Goal: Task Accomplishment & Management: Use online tool/utility

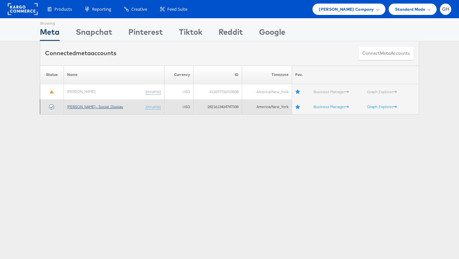
click at [77, 105] on link "[PERSON_NAME] - Social_Display" at bounding box center [95, 106] width 56 height 5
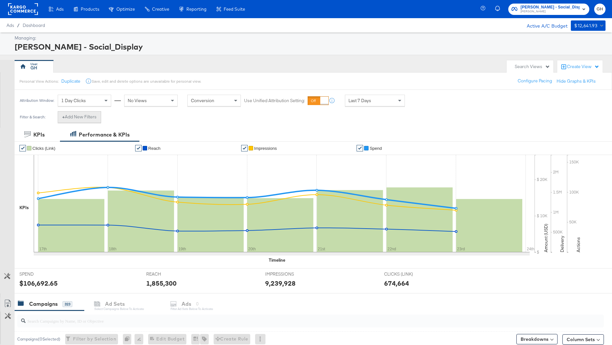
click at [83, 115] on button "+ Add New Filters" at bounding box center [79, 117] width 43 height 12
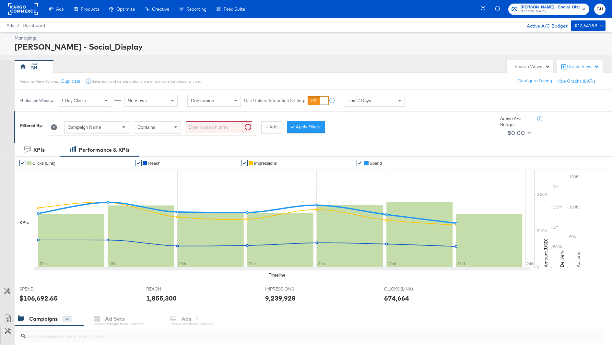
click at [123, 127] on span at bounding box center [123, 127] width 3 height 2
type input "ad id"
click at [202, 127] on input "search" at bounding box center [219, 127] width 66 height 12
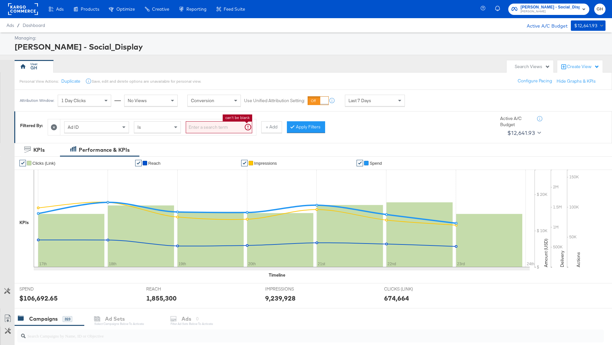
paste input "120232694812300171"
type input "120232694812300171"
click at [309, 128] on button "Apply Filters" at bounding box center [295, 127] width 38 height 12
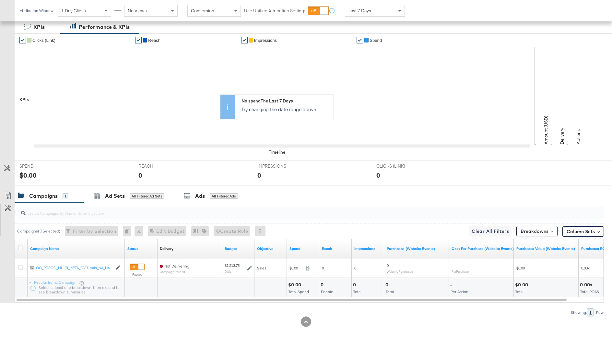
scroll to position [121, 0]
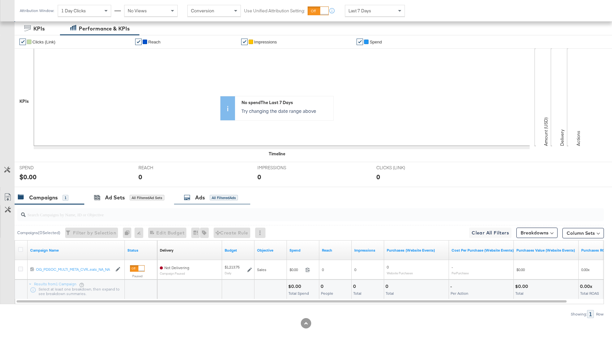
click at [210, 195] on div "Ads All Filtered Ads" at bounding box center [211, 197] width 54 height 7
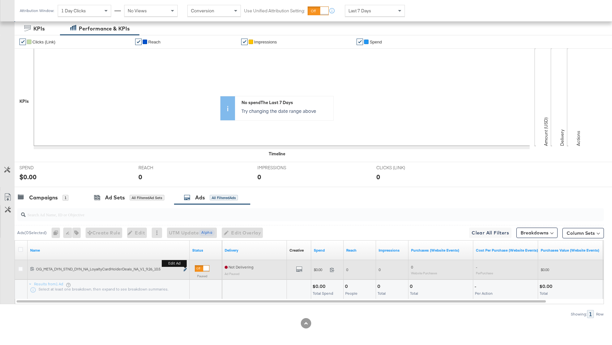
click at [186, 268] on icon "link" at bounding box center [184, 270] width 3 height 4
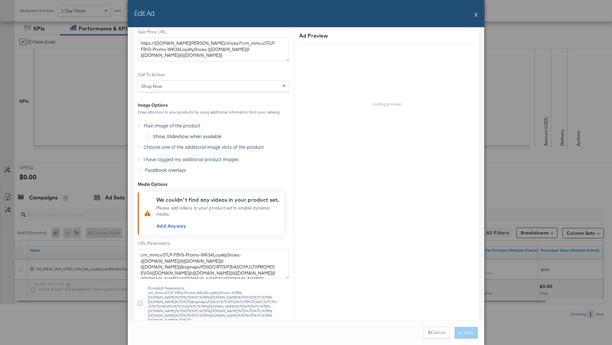
scroll to position [603, 0]
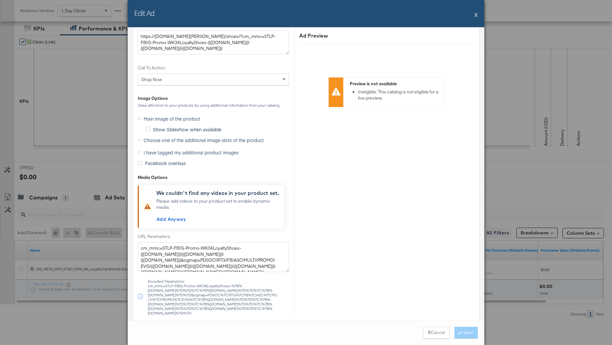
click at [157, 137] on span "Choose one of the additional image slots of the product" at bounding box center [204, 140] width 120 height 6
click at [0, 0] on input "Choose one of the additional image slots of the product" at bounding box center [0, 0] width 0 height 0
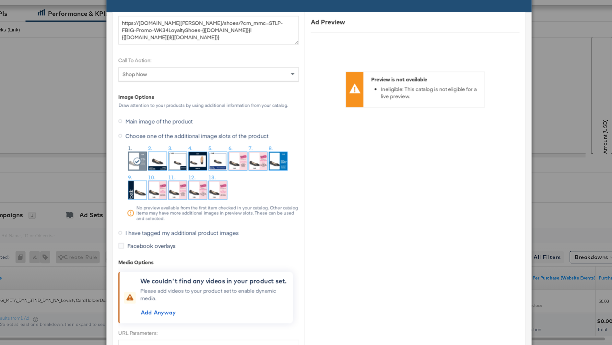
scroll to position [121, 0]
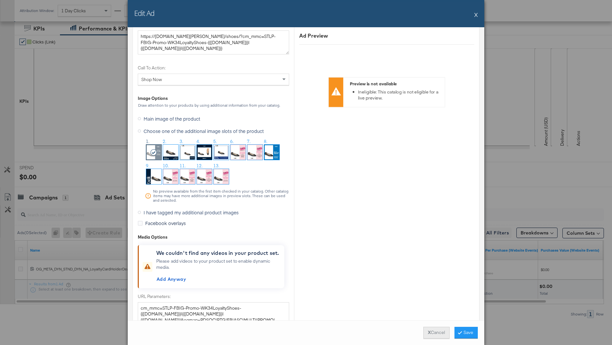
click at [431, 331] on button "X Cancel" at bounding box center [436, 333] width 26 height 12
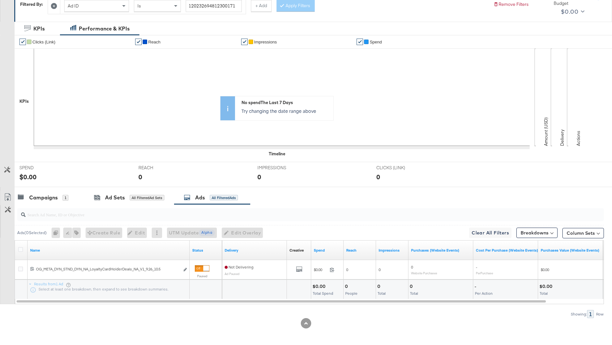
scroll to position [0, 0]
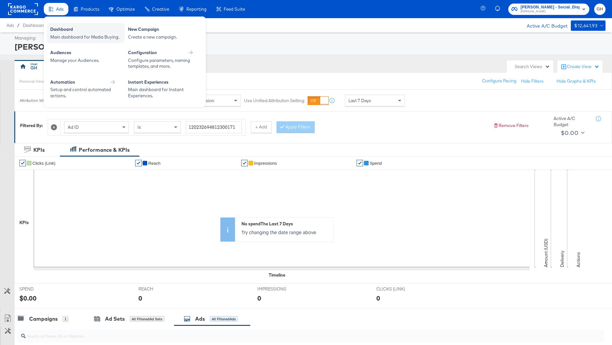
click at [60, 24] on div "Dashboard Main dashboard for Media Buying." at bounding box center [86, 33] width 78 height 20
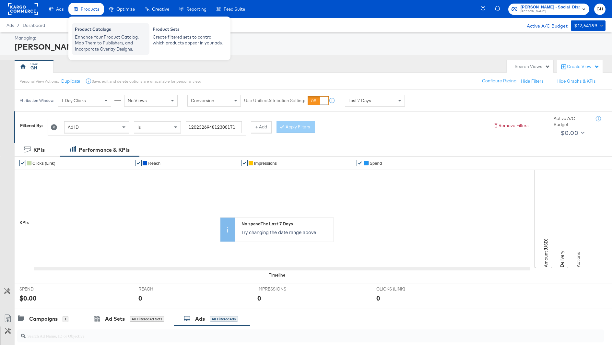
click at [86, 35] on div "Enhance Your Product Catalog, Map Them to Publishers, and Incorporate Overlay D…" at bounding box center [110, 43] width 71 height 18
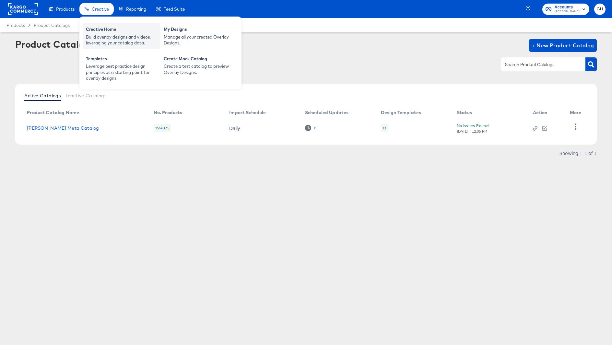
click at [101, 28] on div "Creative Home" at bounding box center [121, 30] width 71 height 8
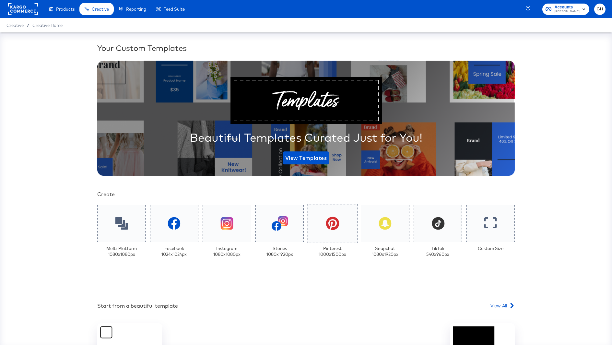
scroll to position [79, 0]
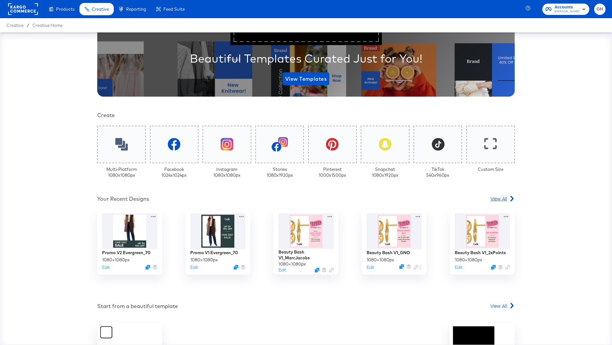
click at [496, 201] on span "View All" at bounding box center [498, 198] width 17 height 6
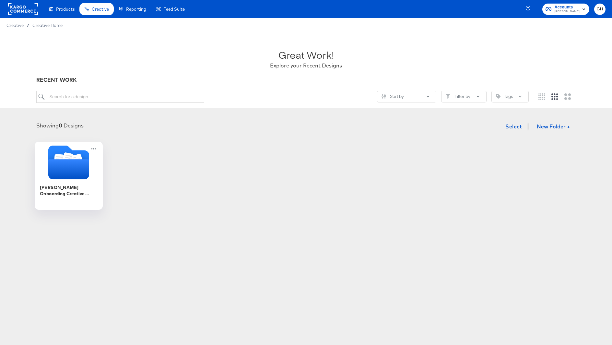
click at [78, 185] on div "Belk Onboarding Creative Overlays" at bounding box center [69, 190] width 58 height 13
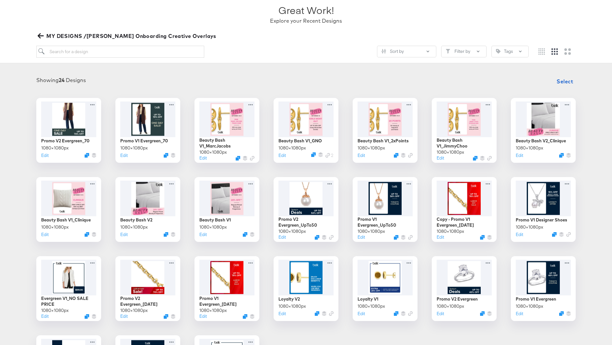
scroll to position [53, 0]
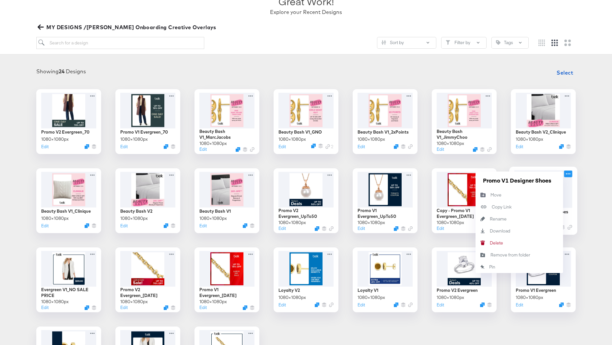
click at [570, 173] on icon at bounding box center [568, 173] width 8 height 7
click at [589, 232] on div "Promo V2 Evergreen_70 1080 × 1080 px Edit Promo V1 Evergreen_70 1080 × 1080 px …" at bounding box center [305, 240] width 599 height 302
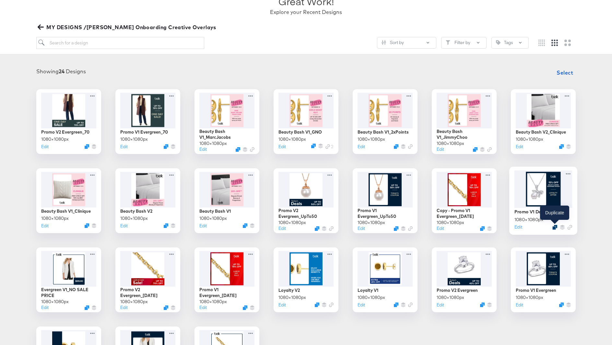
click at [555, 226] on icon "Duplicate" at bounding box center [554, 227] width 5 height 5
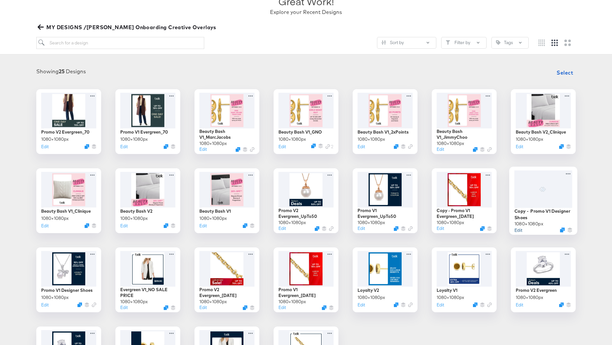
click at [519, 228] on button "Edit" at bounding box center [518, 230] width 8 height 6
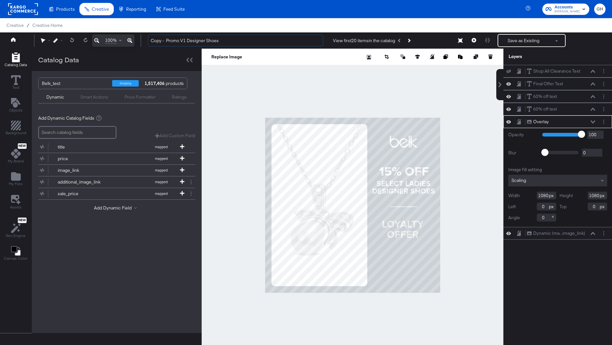
drag, startPoint x: 166, startPoint y: 41, endPoint x: 139, endPoint y: 41, distance: 27.5
click at [139, 41] on div "100% Copy - Promo V1 Designer Shoes View first 20 items in the catalog Save as …" at bounding box center [306, 40] width 612 height 16
drag, startPoint x: 190, startPoint y: 41, endPoint x: 223, endPoint y: 41, distance: 33.1
click at [223, 41] on input "Promo V1 Designer Shoes" at bounding box center [235, 41] width 175 height 12
type input "Promo V1 Designer Brands"
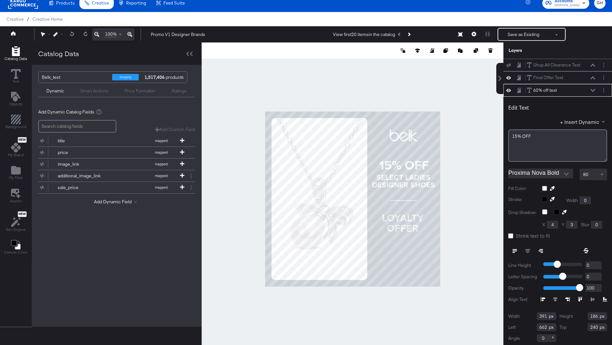
scroll to position [1, 0]
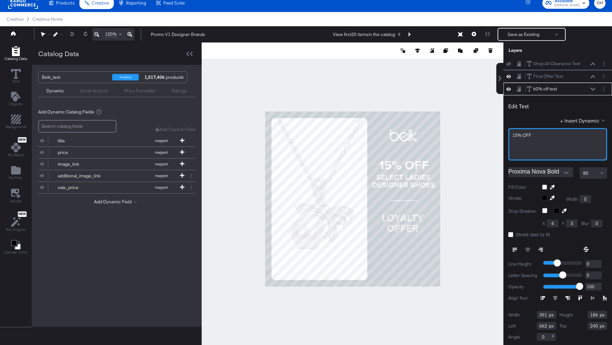
click at [518, 135] on span "15% OFF" at bounding box center [521, 135] width 19 height 6
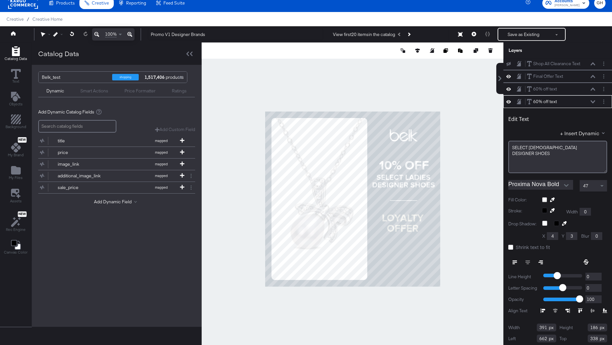
scroll to position [14, 0]
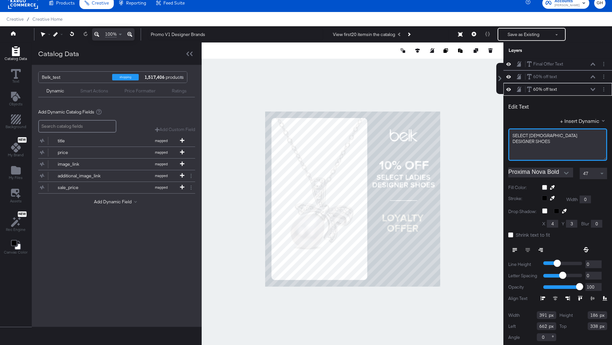
drag, startPoint x: 529, startPoint y: 133, endPoint x: 552, endPoint y: 133, distance: 22.7
click at [552, 133] on div "SELECT ﻿LADIES" at bounding box center [557, 136] width 90 height 6
click at [536, 140] on span "DESIGNER ﻿SHOES" at bounding box center [531, 141] width 38 height 6
click at [550, 139] on span "DESIGNER ﻿SHOES" at bounding box center [531, 141] width 38 height 6
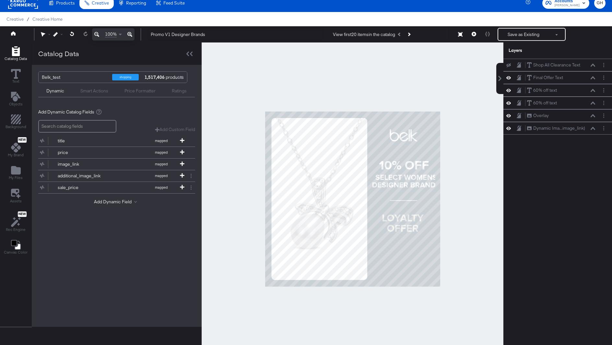
scroll to position [0, 0]
click at [488, 184] on div at bounding box center [353, 198] width 302 height 313
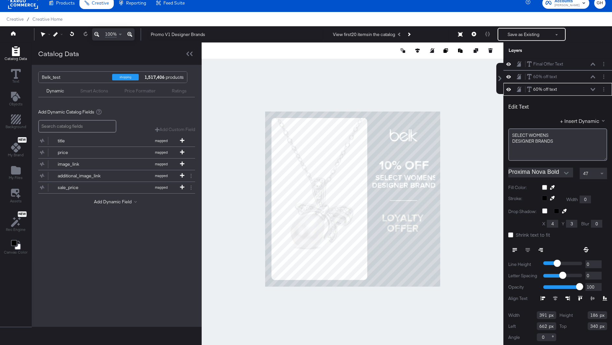
click at [589, 169] on div "47" at bounding box center [593, 173] width 27 height 11
click at [589, 171] on div "46" at bounding box center [593, 173] width 27 height 11
click at [588, 169] on div "44" at bounding box center [593, 173] width 27 height 11
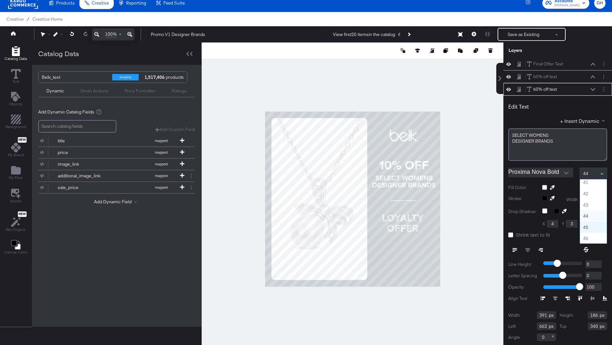
scroll to position [450, 0]
click at [505, 208] on div "Edit Text + Insert Dynamic SELECT ﻿WOMENS DESIGNER ﻿BRANDS Proxima Nova Bold 43…" at bounding box center [557, 221] width 109 height 251
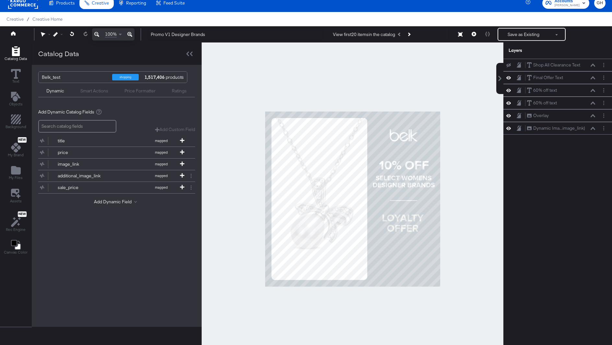
click at [501, 210] on div at bounding box center [353, 198] width 302 height 313
click at [523, 31] on button "Save as Existing" at bounding box center [523, 35] width 51 height 12
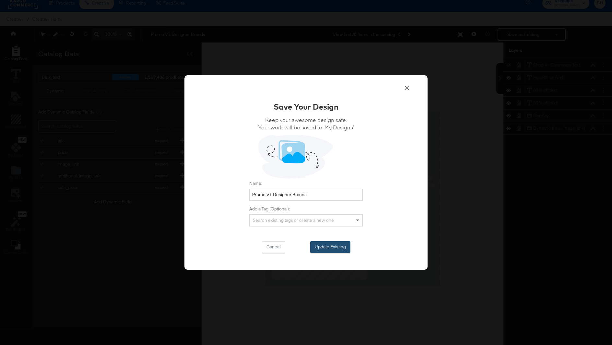
click at [321, 247] on button "Update Existing" at bounding box center [330, 247] width 40 height 12
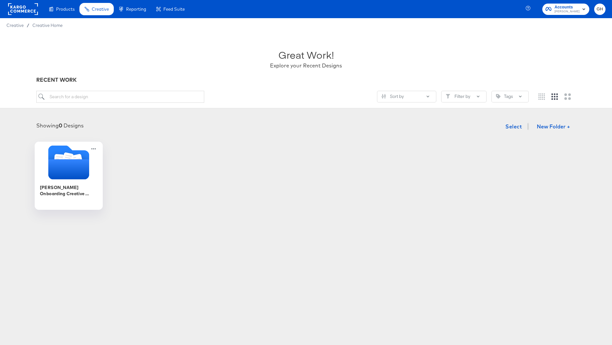
click at [100, 188] on div "Belk Onboarding Creative Overlays" at bounding box center [69, 176] width 68 height 68
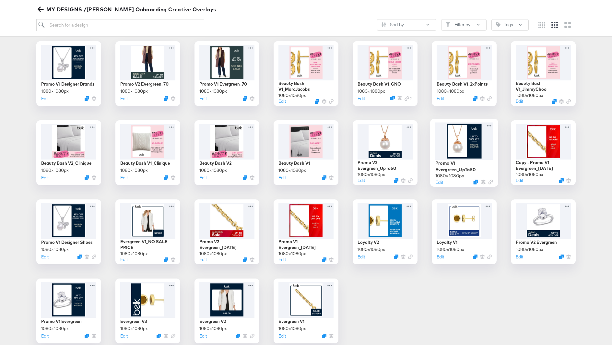
scroll to position [102, 0]
click at [76, 58] on div at bounding box center [69, 62] width 58 height 38
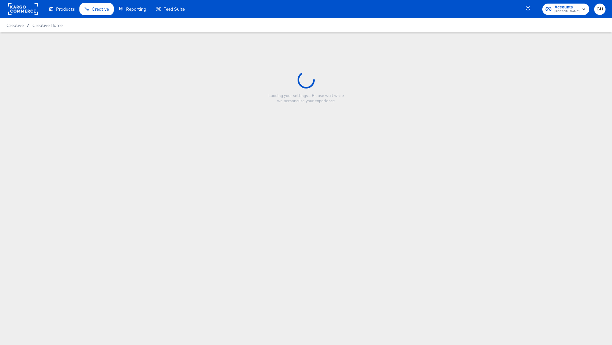
type input "Promo V1 Designer Brands"
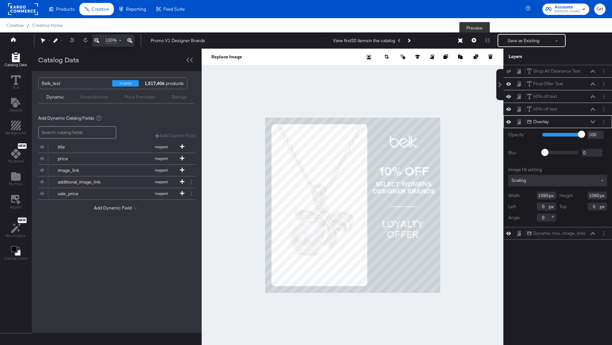
click at [474, 41] on icon at bounding box center [474, 40] width 5 height 5
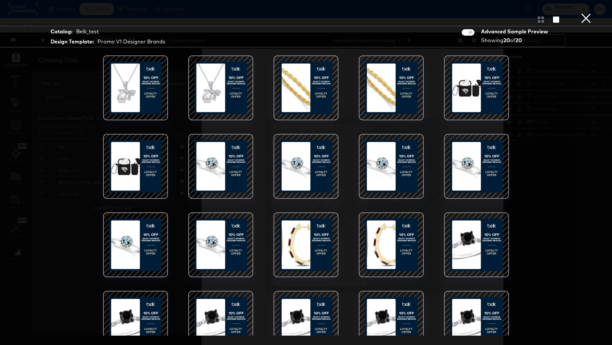
click at [232, 85] on div at bounding box center [220, 87] width 55 height 55
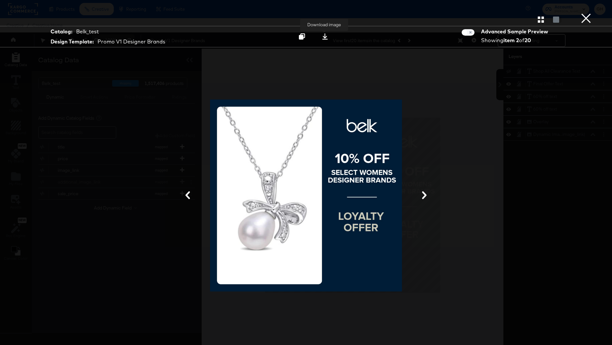
click at [323, 38] on icon at bounding box center [325, 36] width 6 height 6
click at [134, 103] on div at bounding box center [306, 195] width 486 height 280
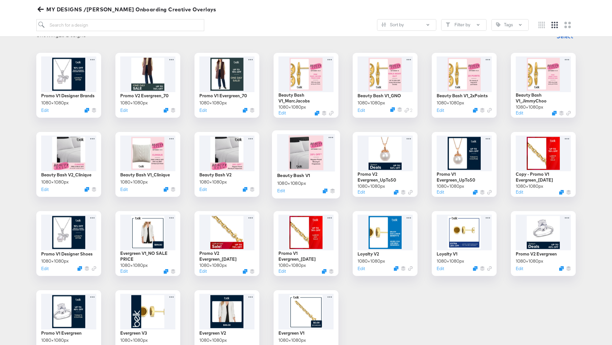
scroll to position [117, 0]
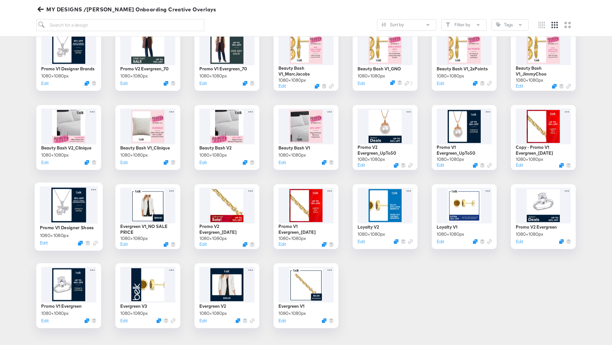
click at [77, 204] on div at bounding box center [69, 205] width 58 height 38
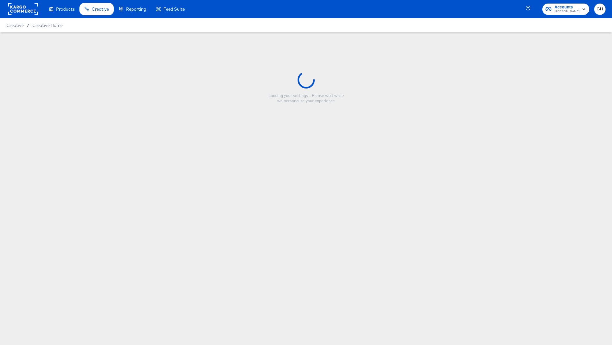
type input "Promo V1 Designer Shoes"
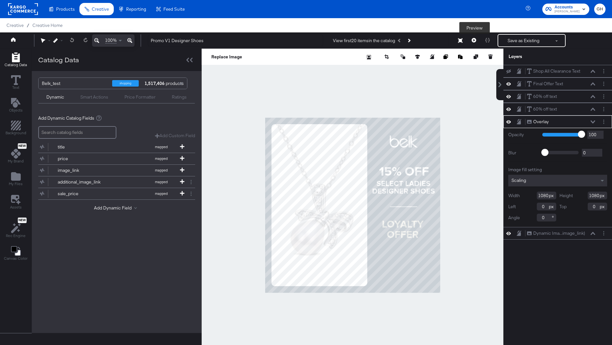
click at [475, 41] on icon at bounding box center [474, 40] width 5 height 5
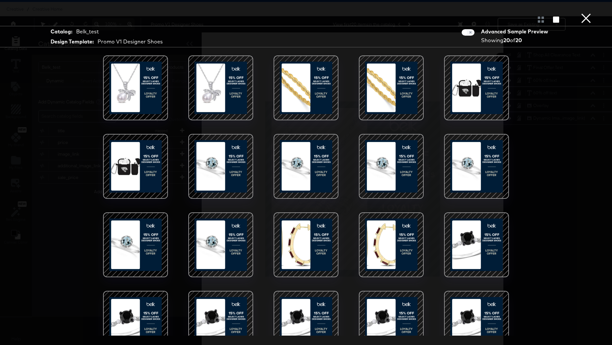
click at [234, 86] on div at bounding box center [220, 87] width 55 height 55
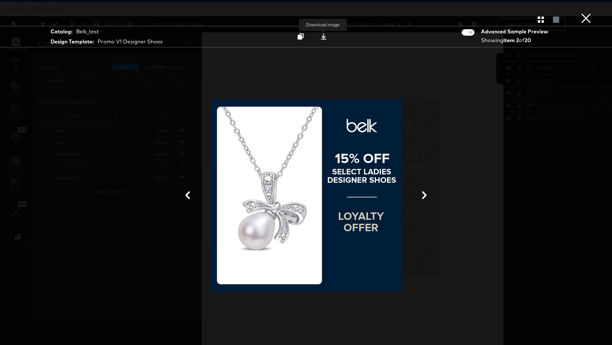
click at [323, 33] on button at bounding box center [323, 37] width 20 height 12
click at [587, 13] on button "×" at bounding box center [586, 6] width 13 height 13
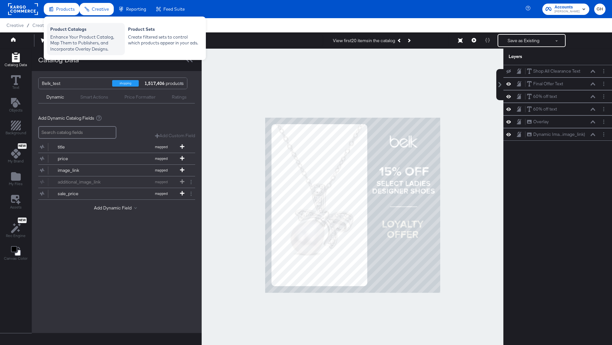
click at [71, 31] on div "Product Catalogs" at bounding box center [85, 30] width 71 height 8
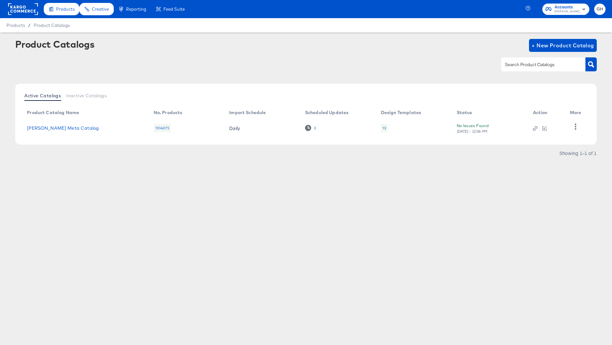
click at [385, 125] on div "13" at bounding box center [384, 127] width 4 height 5
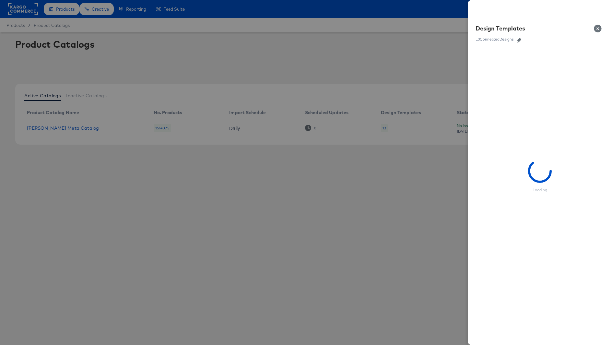
click at [519, 41] on icon "button" at bounding box center [519, 40] width 5 height 5
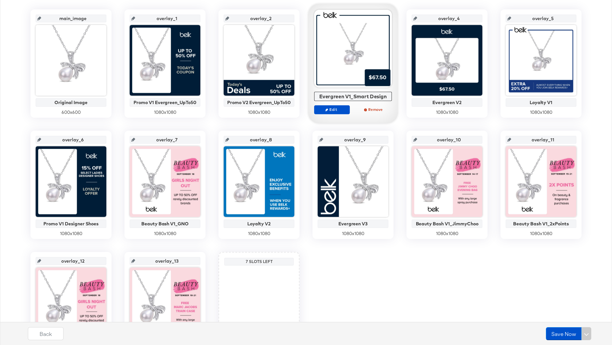
scroll to position [146, 0]
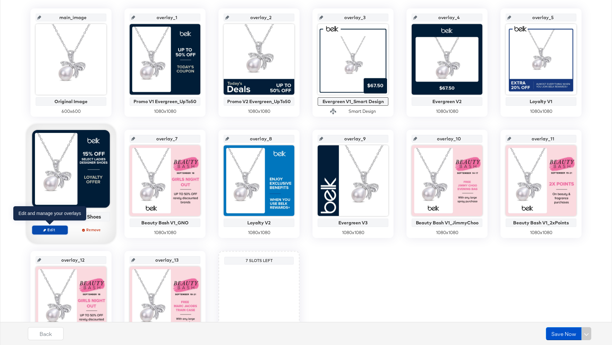
click at [55, 228] on span "Edit" at bounding box center [50, 229] width 30 height 5
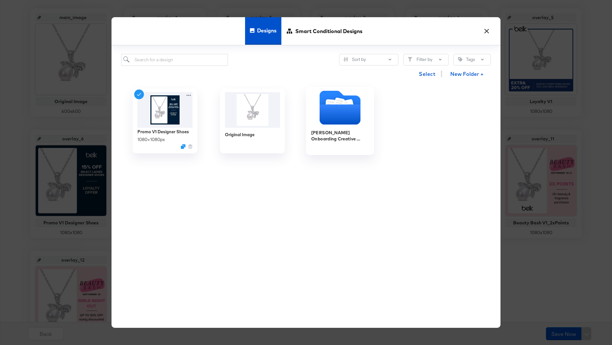
click at [316, 112] on icon "Folder" at bounding box center [340, 108] width 68 height 34
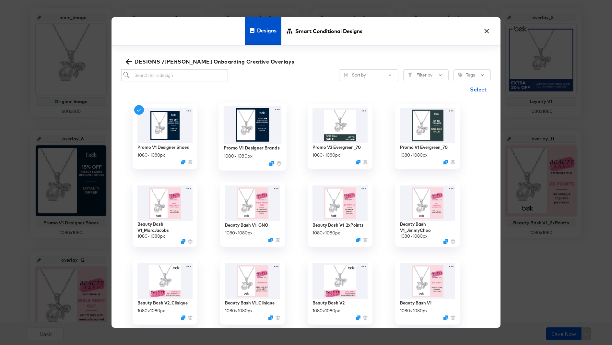
click at [252, 126] on img at bounding box center [253, 124] width 58 height 37
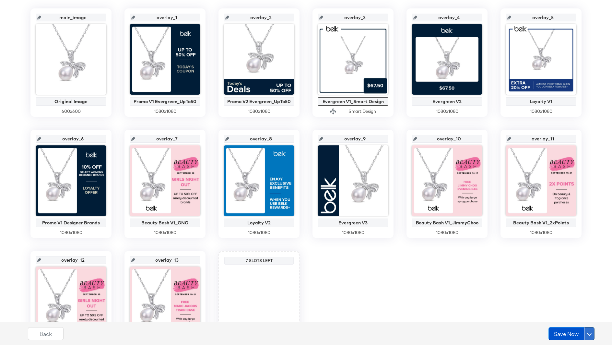
click at [587, 335] on button at bounding box center [589, 333] width 10 height 13
click at [572, 321] on div "Schedule Save" at bounding box center [573, 321] width 29 height 6
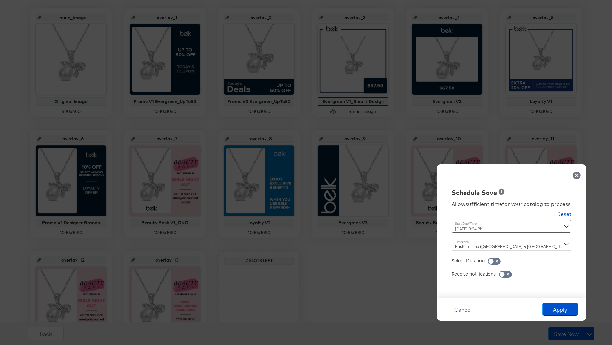
click at [501, 232] on div "September 25th 2025 3:24 PM ‹ September 2025 › Su Mo Tu We Th Fr Sa 31 1 2 3 4 …" at bounding box center [495, 226] width 88 height 13
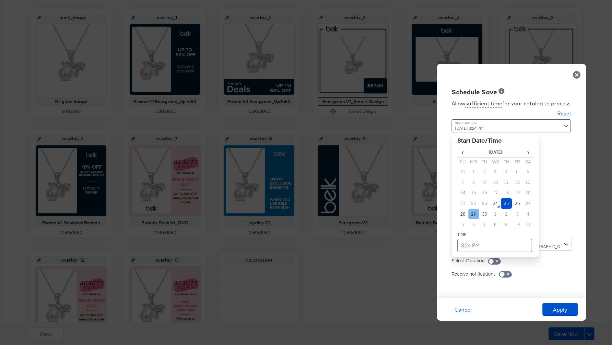
click at [474, 212] on td "29" at bounding box center [473, 214] width 11 height 11
click at [468, 247] on td "3:24 PM" at bounding box center [494, 245] width 75 height 13
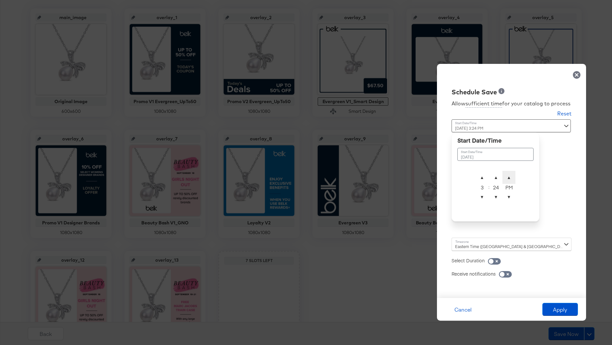
type input "September 29th 2025 3:24 AM"
click at [509, 178] on span "▲" at bounding box center [508, 177] width 13 height 13
click at [448, 202] on div "Allow sufficient time for your catalog to process Reset Time : September 29th 2…" at bounding box center [511, 194] width 139 height 195
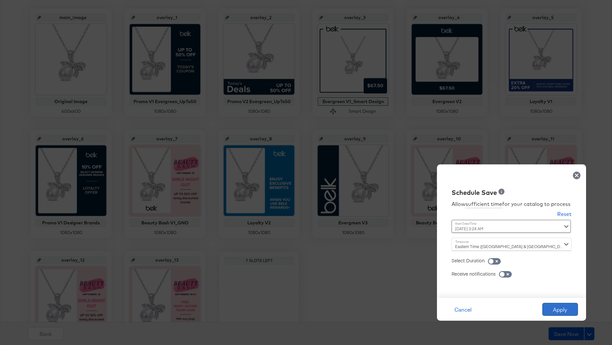
click at [559, 306] on button "Apply" at bounding box center [560, 309] width 36 height 13
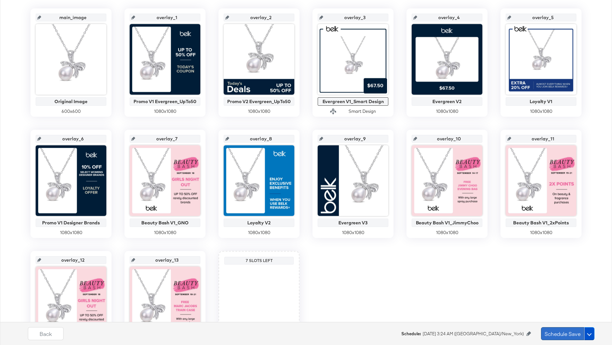
click at [558, 333] on button "Schedule Save" at bounding box center [562, 333] width 43 height 13
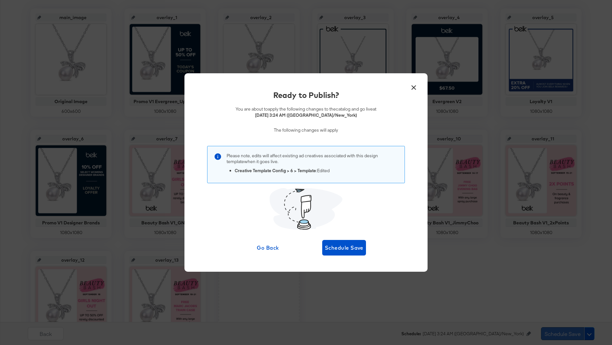
scroll to position [0, 0]
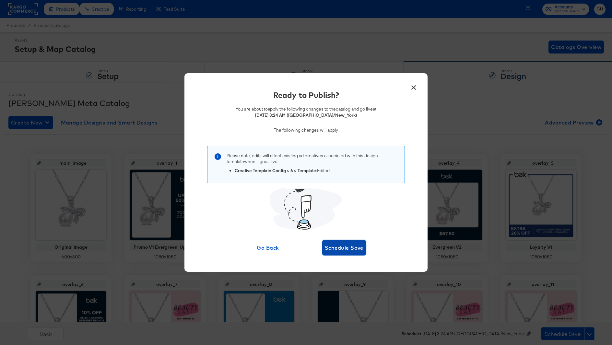
click at [353, 245] on span "Schedule Save" at bounding box center [344, 247] width 39 height 9
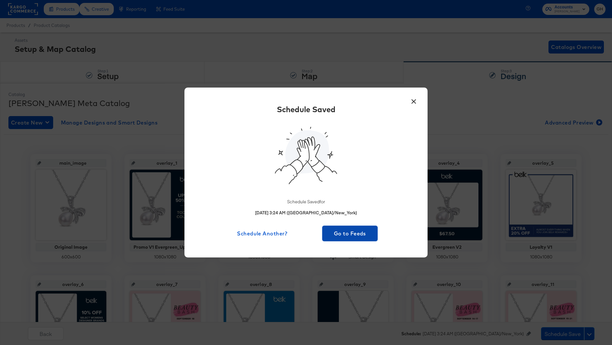
click at [345, 238] on span "Go to Feeds" at bounding box center [350, 233] width 50 height 9
